Goal: Information Seeking & Learning: Learn about a topic

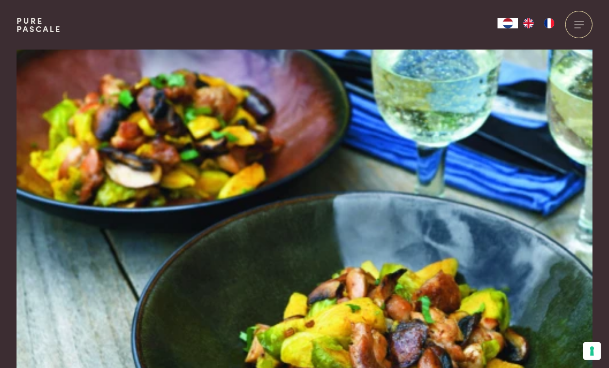
click at [35, 32] on link "Pure Pascale" at bounding box center [39, 25] width 45 height 17
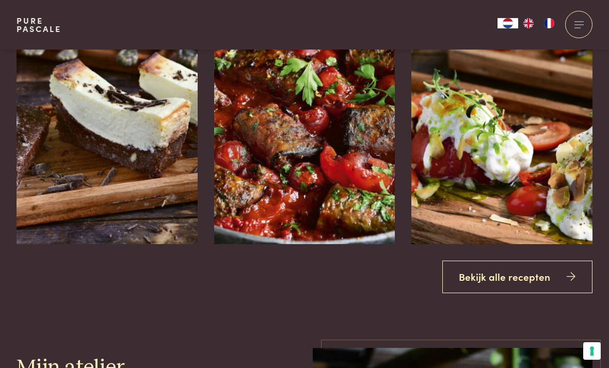
scroll to position [1191, 0]
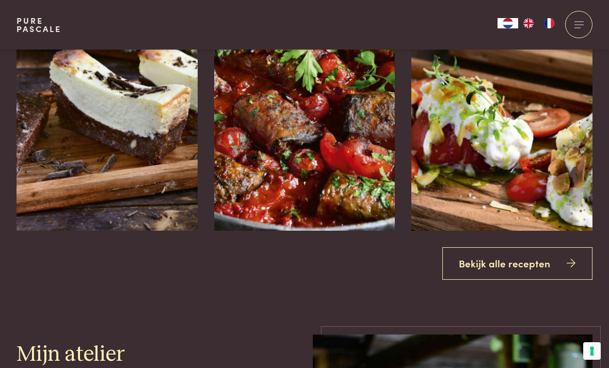
click at [527, 280] on link "Bekijk alle recepten" at bounding box center [517, 263] width 151 height 33
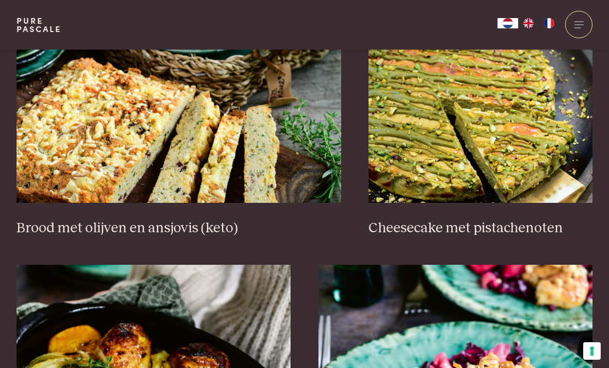
scroll to position [1028, 0]
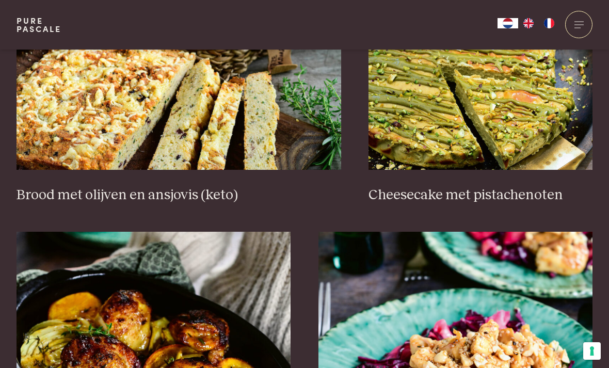
click at [3, 208] on div "Zoeken Gratis recepten Gratis recepten op de website Alle recepten uit alle boe…" at bounding box center [304, 155] width 609 height 1862
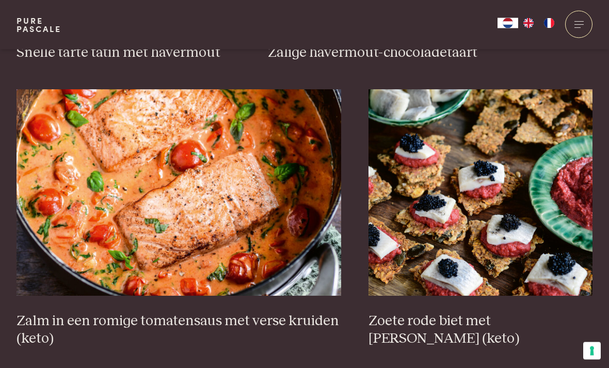
scroll to position [1707, 0]
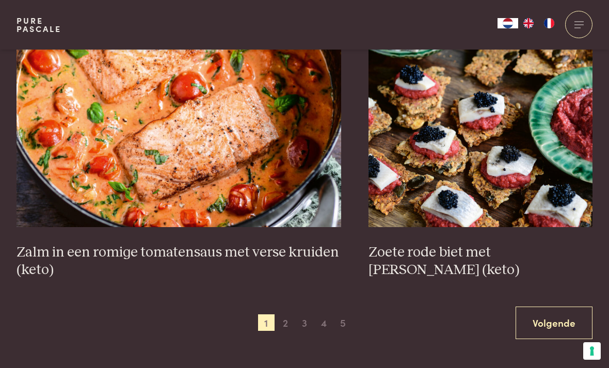
click at [571, 319] on link "Volgende" at bounding box center [553, 322] width 77 height 33
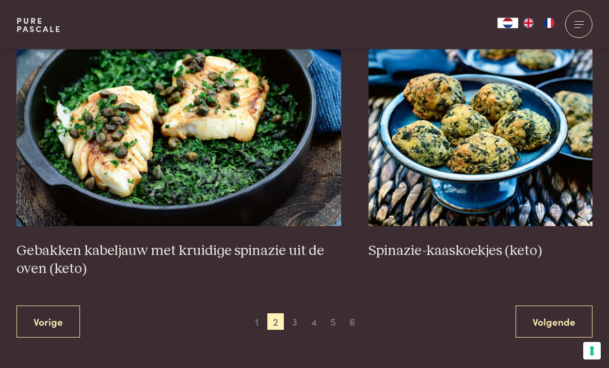
scroll to position [1794, 0]
click at [561, 325] on link "Volgende" at bounding box center [553, 321] width 77 height 33
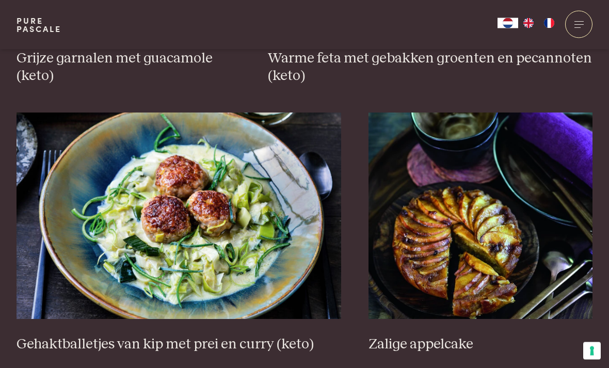
scroll to position [1810, 0]
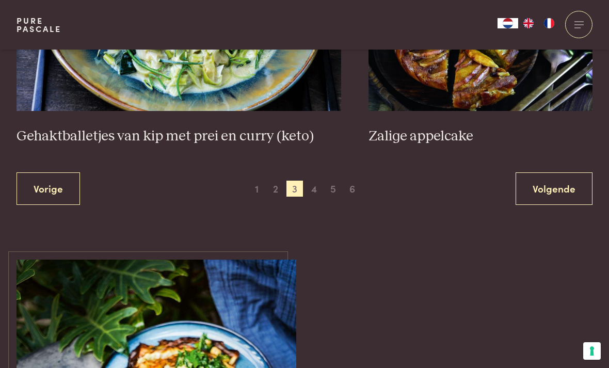
click at [573, 192] on link "Volgende" at bounding box center [553, 188] width 77 height 33
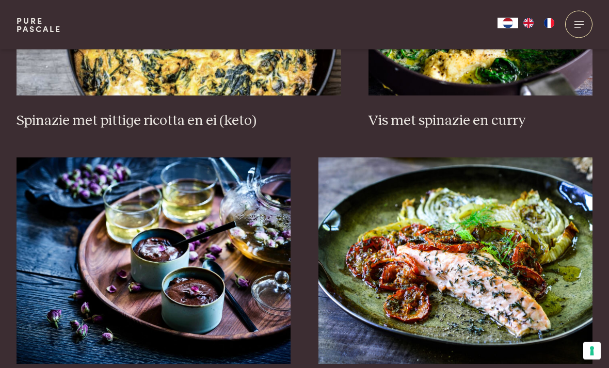
scroll to position [1219, 0]
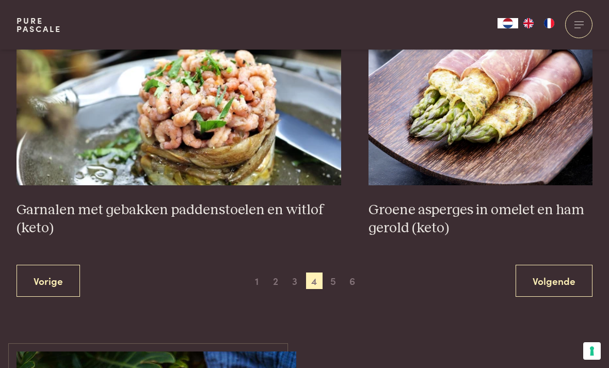
click at [568, 283] on link "Volgende" at bounding box center [553, 281] width 77 height 33
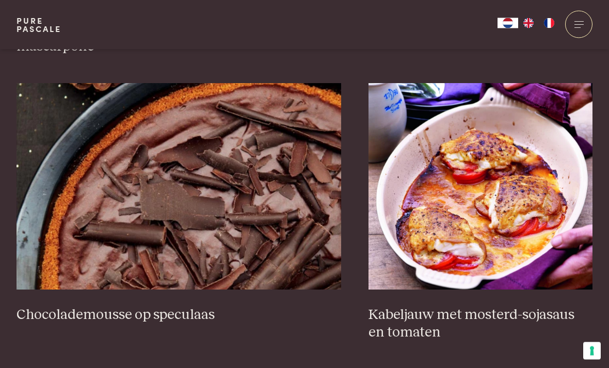
scroll to position [1766, 0]
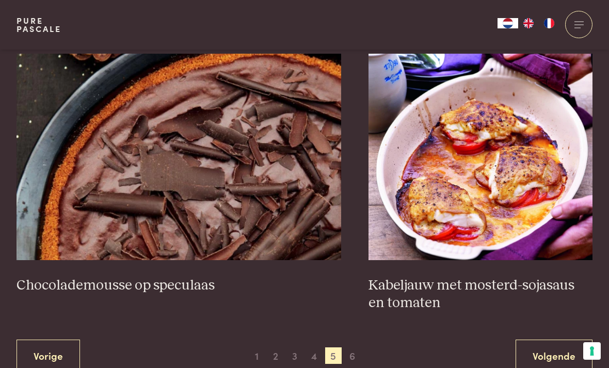
click at [563, 348] on link "Volgende" at bounding box center [553, 356] width 77 height 33
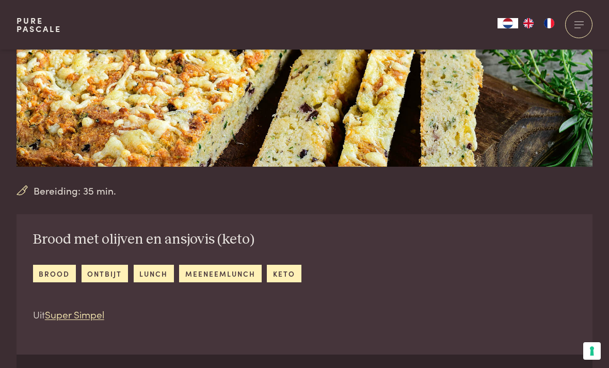
scroll to position [228, 0]
